Goal: Information Seeking & Learning: Learn about a topic

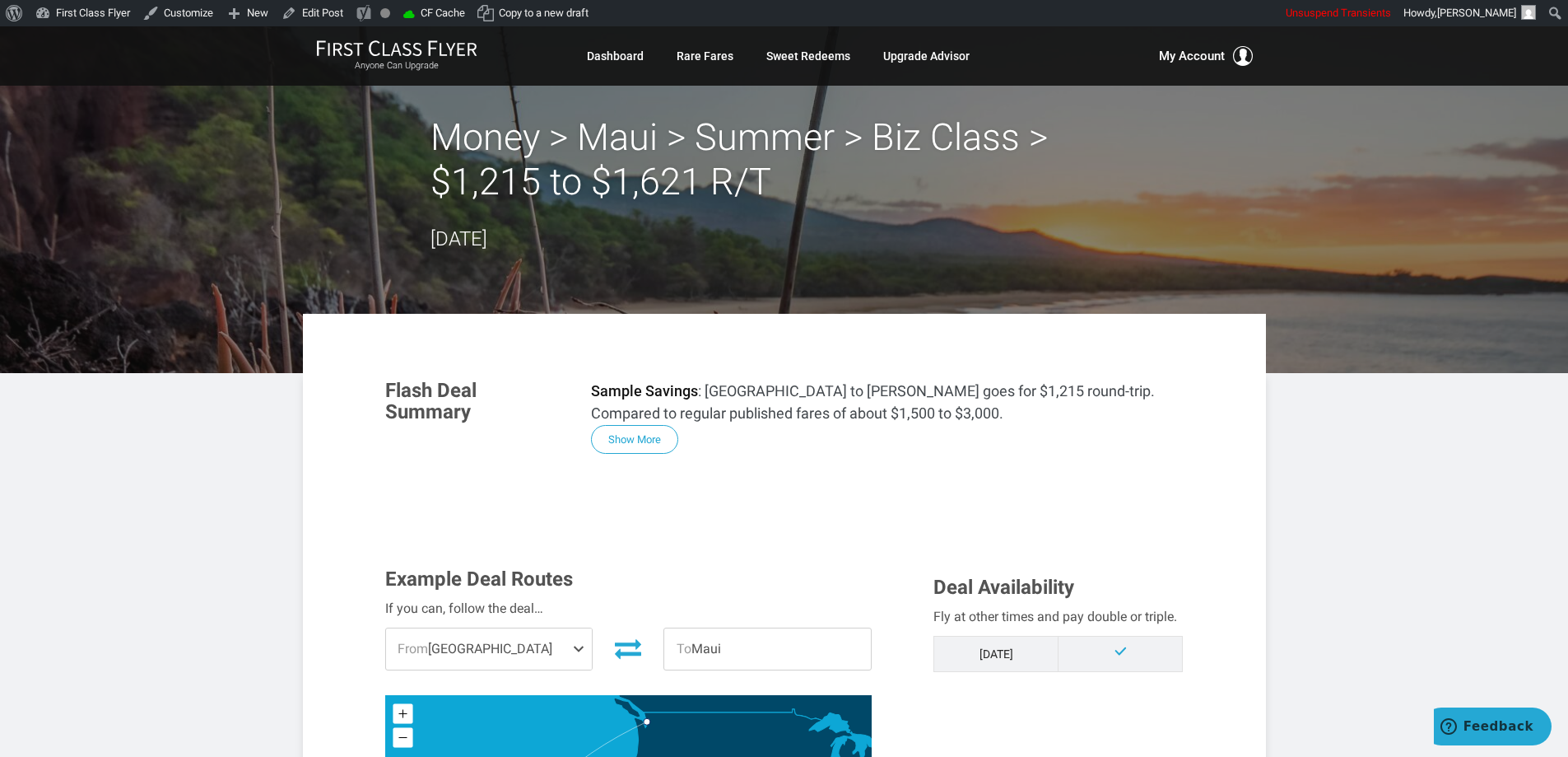
drag, startPoint x: 639, startPoint y: 446, endPoint x: 666, endPoint y: 431, distance: 30.9
click at [639, 444] on button "Show More" at bounding box center [634, 440] width 87 height 28
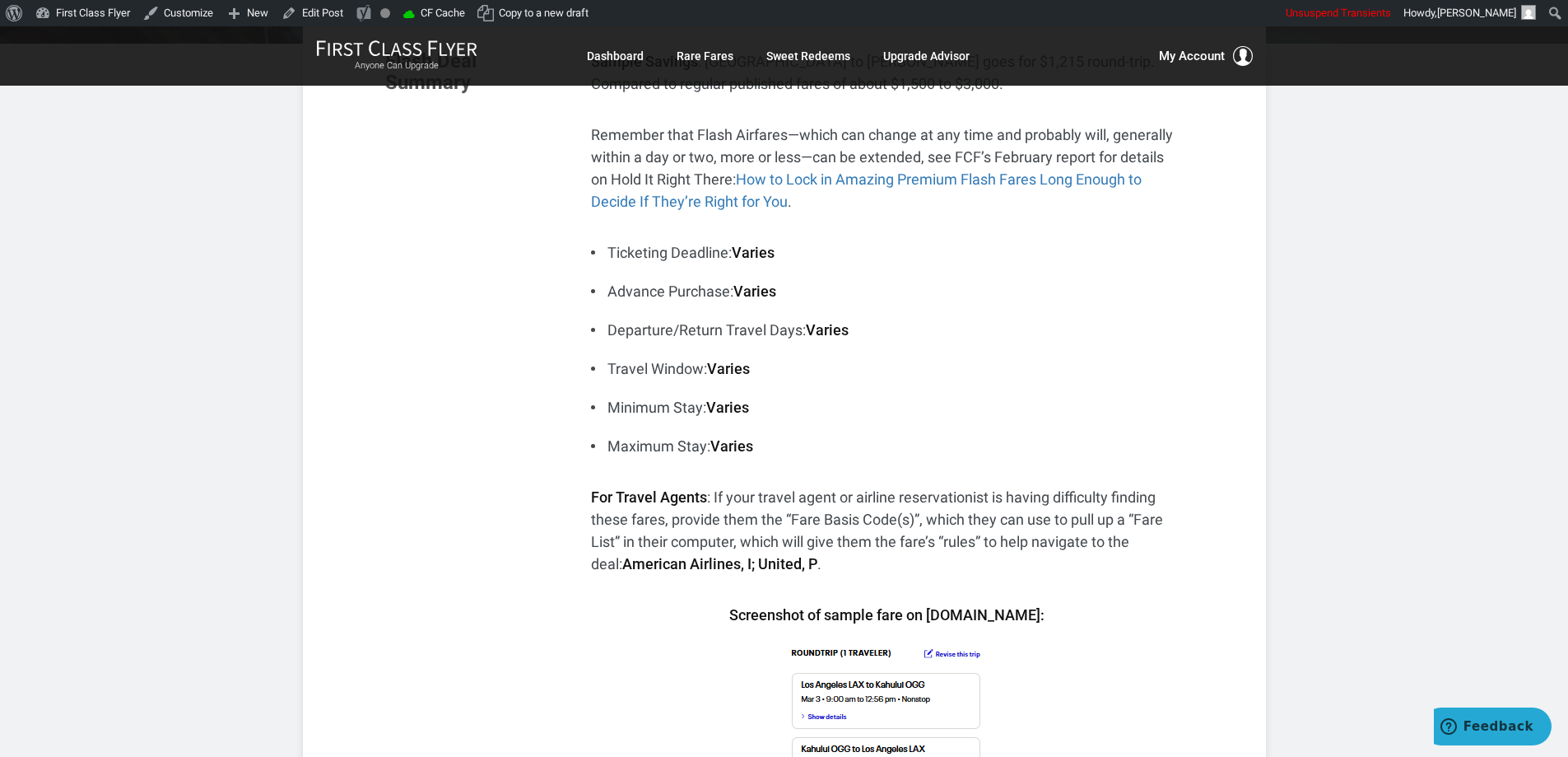
click at [1119, 287] on li "Advance Purchase: Varies" at bounding box center [887, 291] width 593 height 22
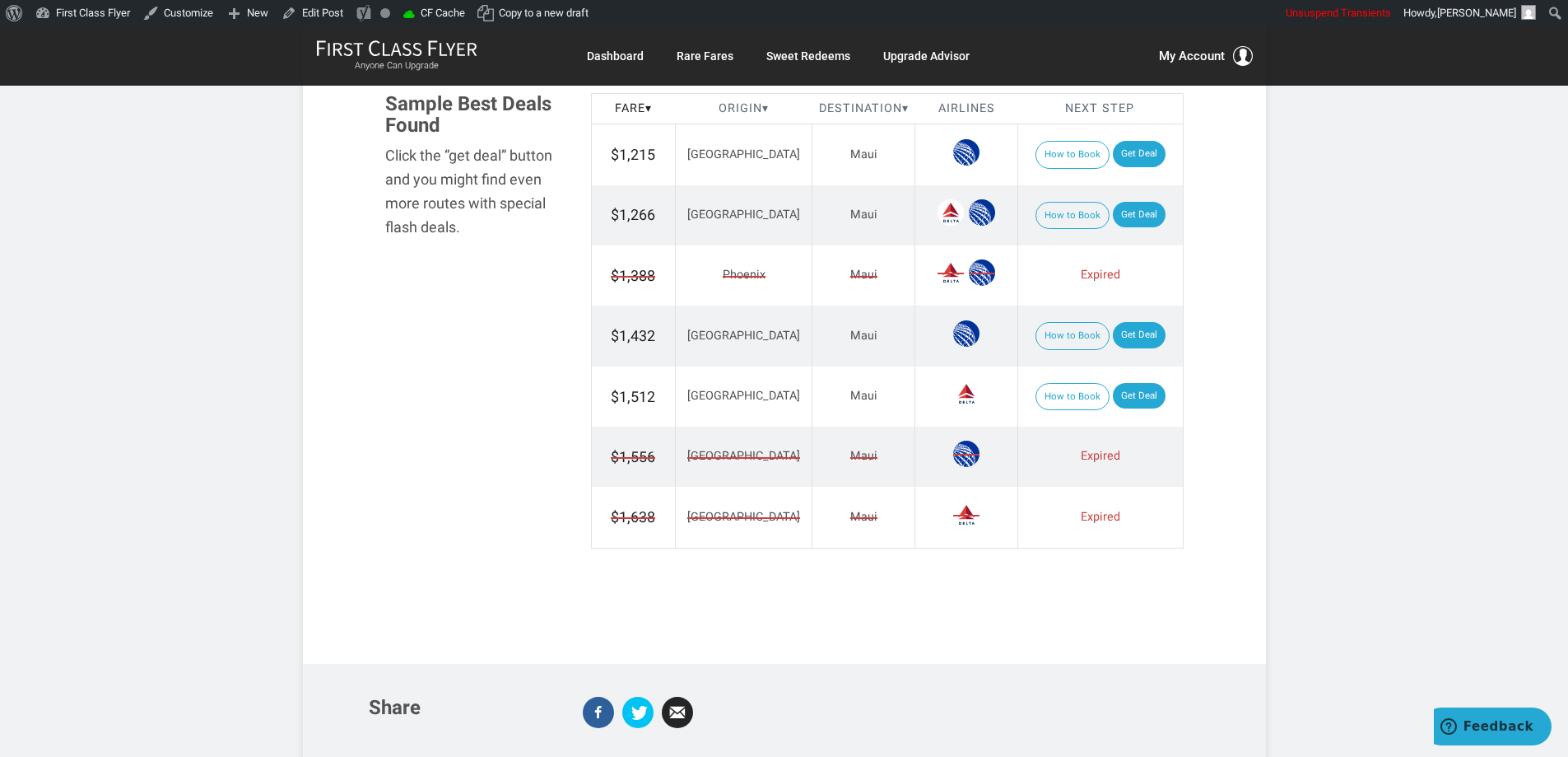
scroll to position [1811, 0]
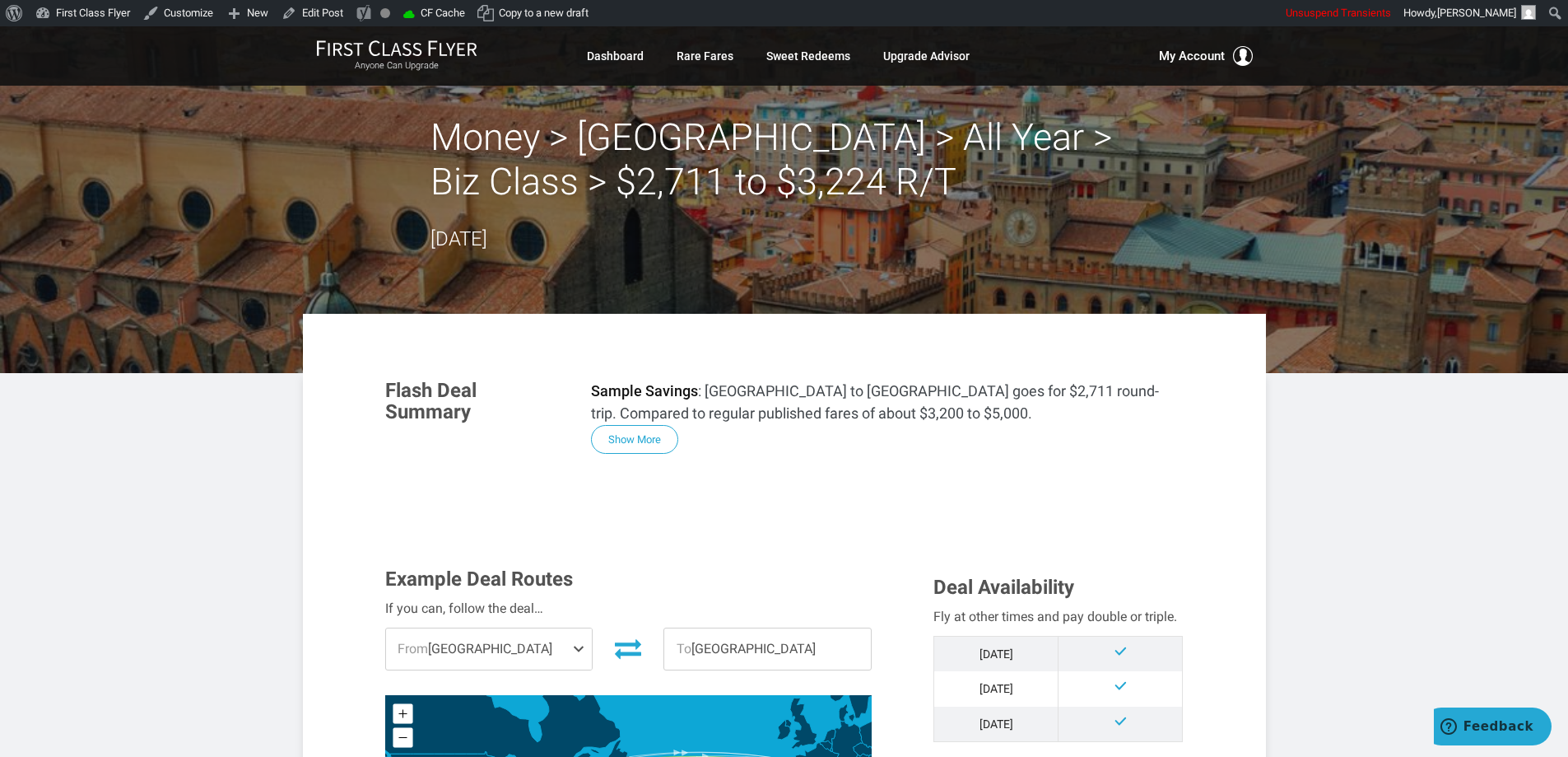
drag, startPoint x: 608, startPoint y: 446, endPoint x: 732, endPoint y: 432, distance: 124.8
click at [609, 446] on button "Show More" at bounding box center [634, 440] width 87 height 28
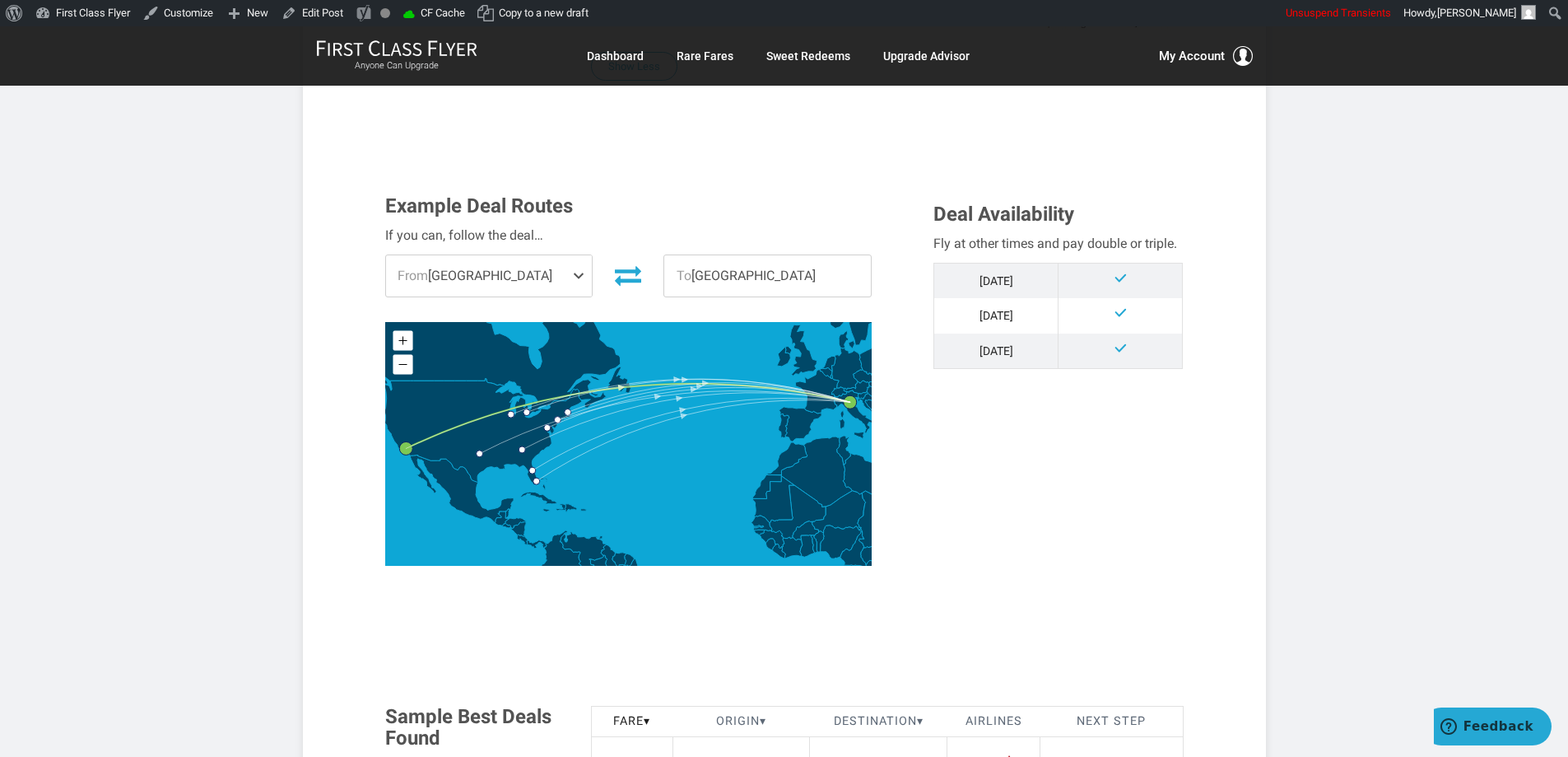
scroll to position [586, 0]
